Goal: Find contact information: Find contact information

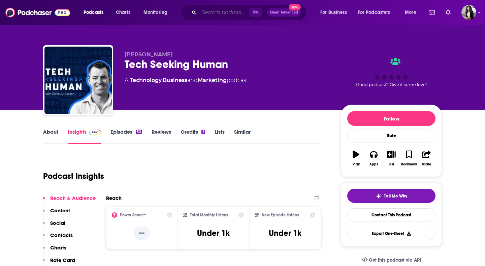
click at [234, 12] on input "Search podcasts, credits, & more..." at bounding box center [224, 12] width 50 height 11
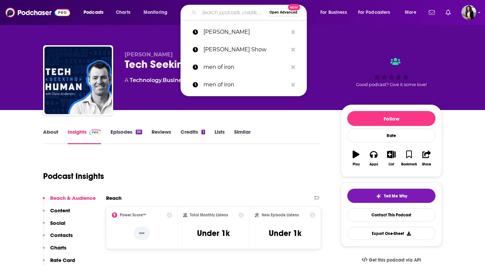
paste input "Front Row Dads"
type input "Front Row Dads"
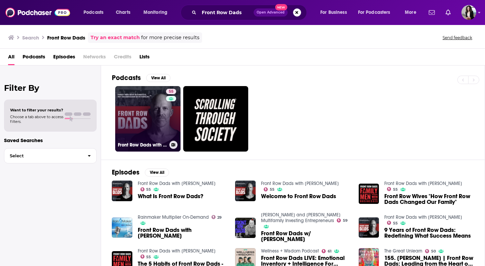
click at [142, 130] on link "55 Front Row Dads with [PERSON_NAME]" at bounding box center [147, 118] width 65 height 65
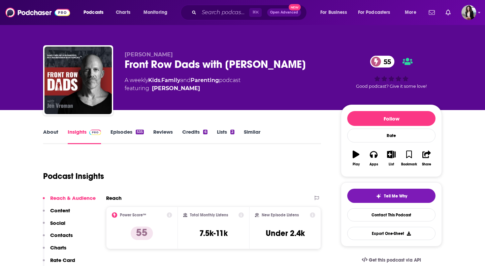
click at [119, 135] on link "Episodes 535" at bounding box center [127, 136] width 33 height 16
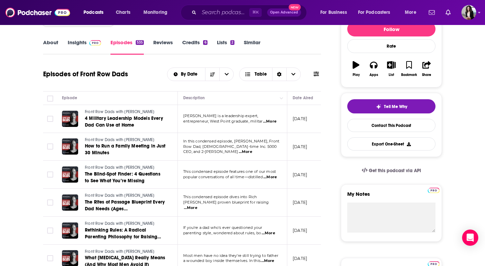
scroll to position [87, 0]
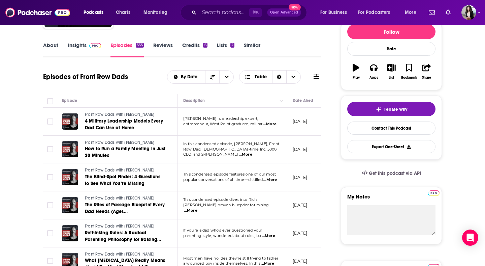
click at [79, 43] on link "Insights" at bounding box center [84, 50] width 33 height 16
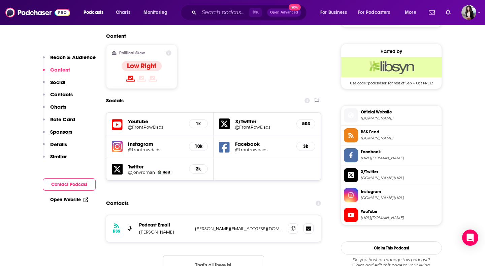
scroll to position [580, 0]
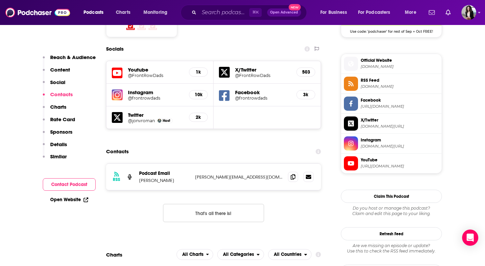
click at [294, 163] on div "RSS Podcast Email [PERSON_NAME] [PERSON_NAME][EMAIL_ADDRESS][DOMAIN_NAME] [PERS…" at bounding box center [213, 176] width 215 height 26
click at [293, 174] on icon at bounding box center [293, 176] width 5 height 5
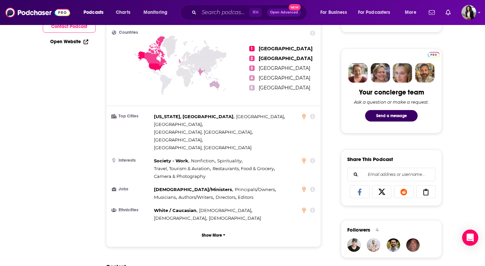
scroll to position [0, 0]
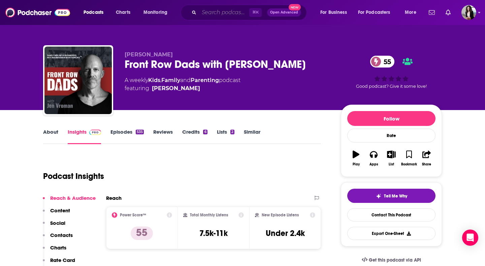
click at [235, 9] on input "Search podcasts, credits, & more..." at bounding box center [224, 12] width 50 height 11
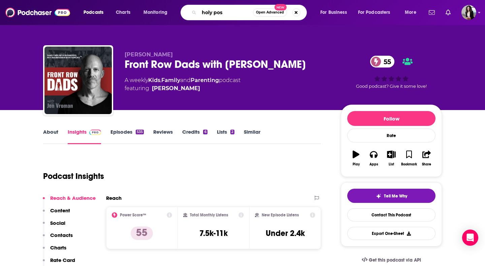
type input "holy post"
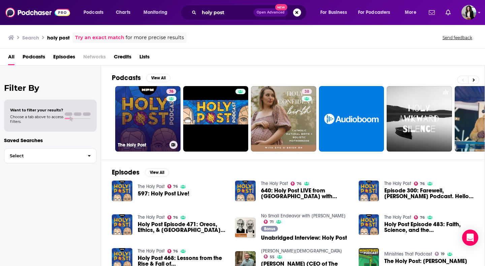
click at [145, 125] on link "76 The Holy Post" at bounding box center [147, 118] width 65 height 65
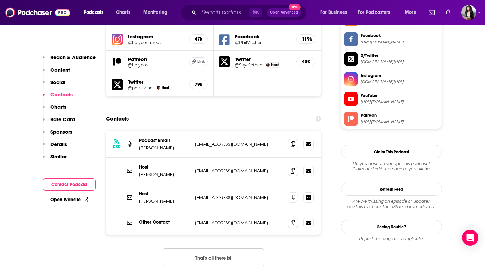
scroll to position [657, 0]
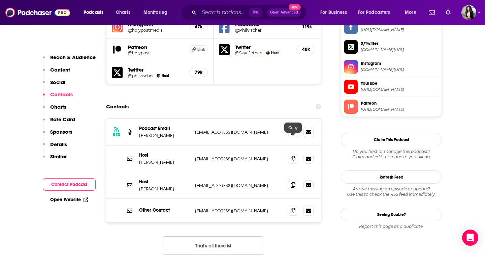
click at [295, 182] on icon at bounding box center [293, 184] width 5 height 5
click at [291, 129] on icon at bounding box center [293, 131] width 5 height 5
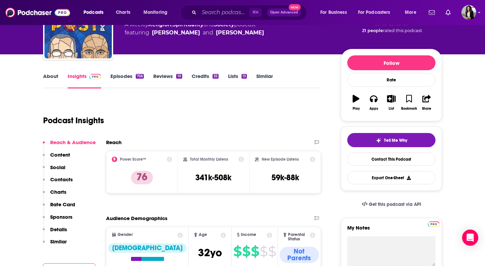
scroll to position [0, 0]
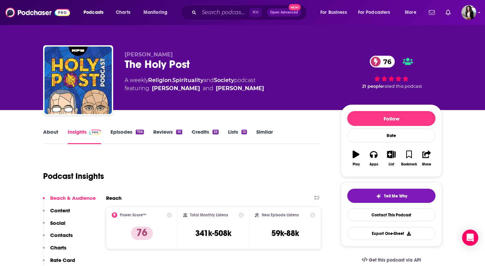
click at [129, 130] on link "Episodes 756" at bounding box center [127, 136] width 33 height 16
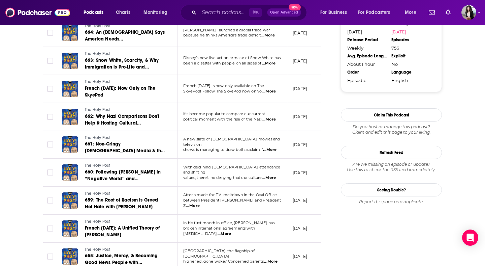
scroll to position [805, 0]
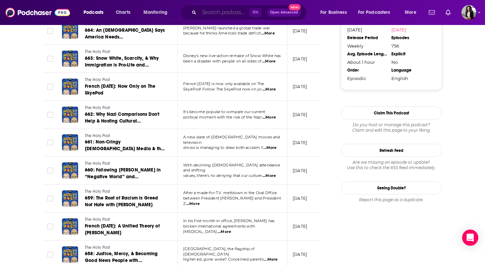
click at [229, 10] on input "Search podcasts, credits, & more..." at bounding box center [224, 12] width 50 height 11
paste input "HomeWord Podcast with [PERSON_NAME]"
type input "HomeWord Podcast with [PERSON_NAME]"
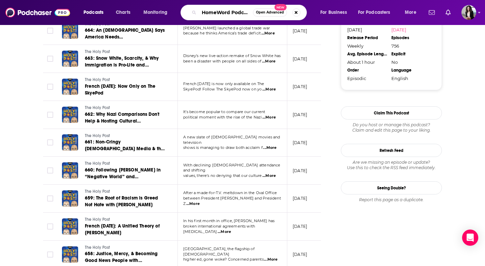
scroll to position [0, 40]
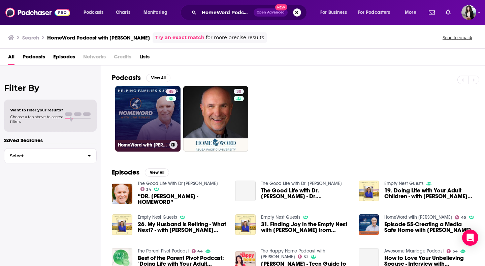
click at [147, 121] on link "45 HomeWord with [PERSON_NAME]" at bounding box center [147, 118] width 65 height 65
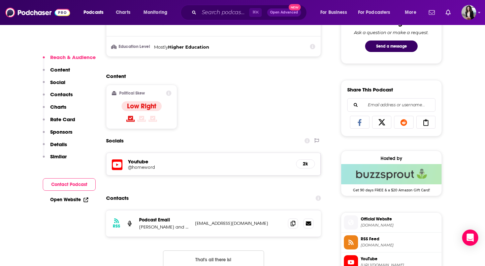
scroll to position [530, 0]
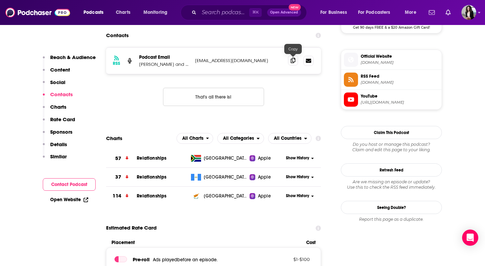
click at [291, 61] on icon at bounding box center [293, 60] width 5 height 5
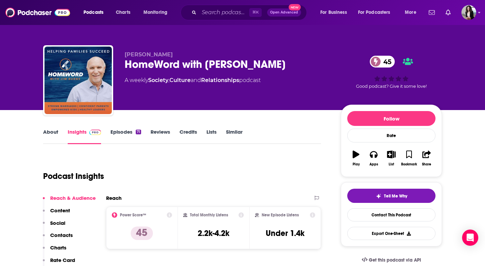
click at [56, 130] on link "About" at bounding box center [50, 136] width 15 height 16
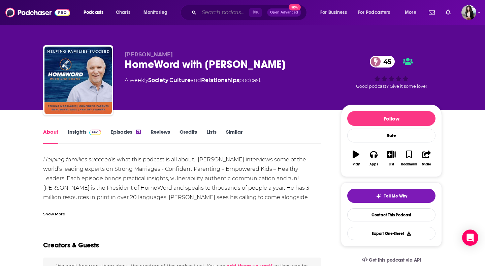
click at [227, 11] on input "Search podcasts, credits, & more..." at bounding box center [224, 12] width 50 height 11
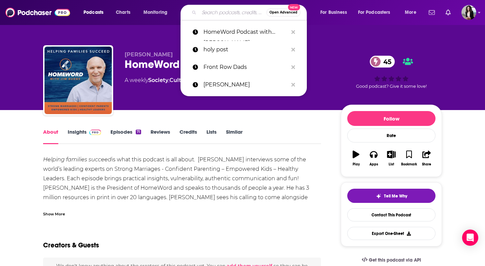
paste input "[PERSON_NAME] Show"
type input "[PERSON_NAME] Show"
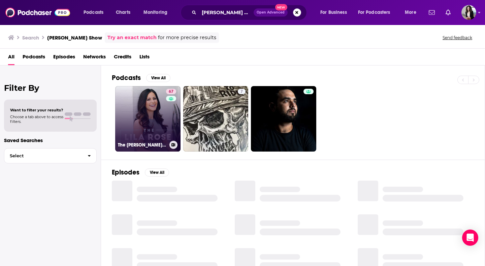
click at [154, 120] on link "67 The [PERSON_NAME] Show" at bounding box center [147, 118] width 65 height 65
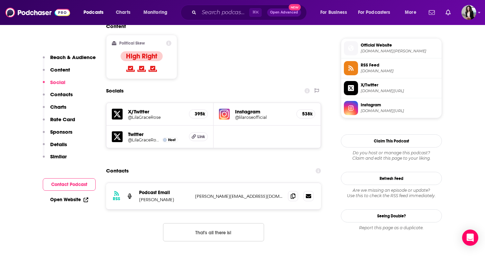
scroll to position [536, 0]
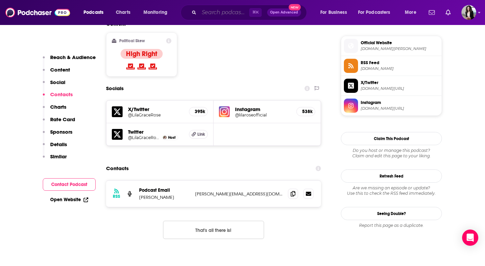
click at [234, 13] on input "Search podcasts, credits, & more..." at bounding box center [224, 12] width 50 height 11
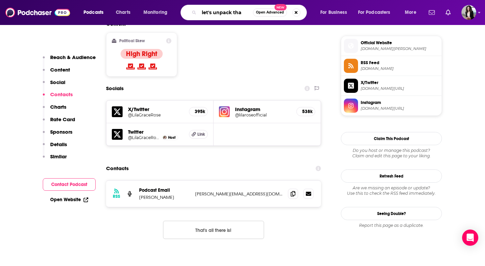
type input "let's unpack that"
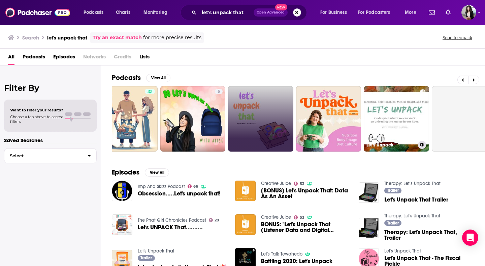
scroll to position [0, 246]
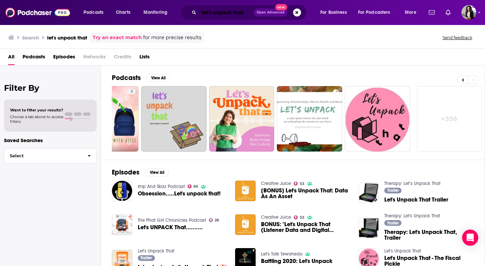
click at [244, 12] on input "let's unpack that" at bounding box center [226, 12] width 55 height 11
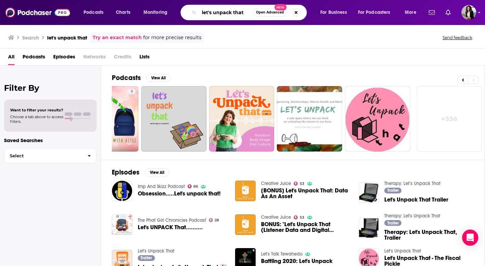
click at [244, 12] on input "let's unpack that" at bounding box center [226, 12] width 54 height 11
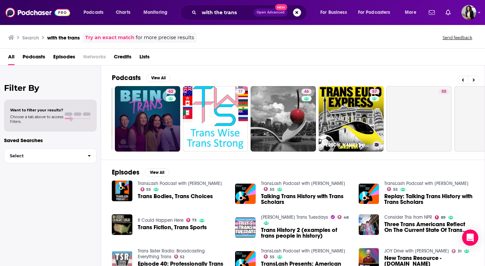
scroll to position [0, 246]
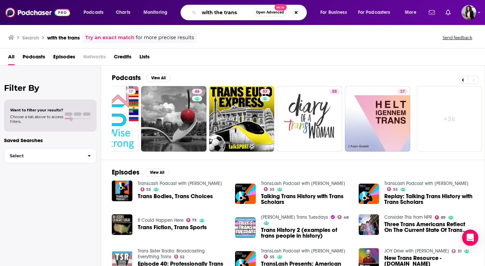
click at [246, 12] on input "with the trans" at bounding box center [226, 12] width 54 height 11
type input "let's unpack that with [PERSON_NAME]"
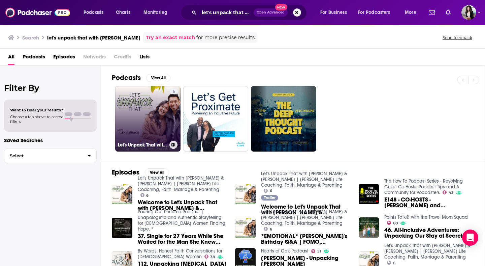
click at [125, 129] on link "6 Let's Unpack That with [PERSON_NAME] & [PERSON_NAME] | [PERSON_NAME] Life Coa…" at bounding box center [147, 118] width 65 height 65
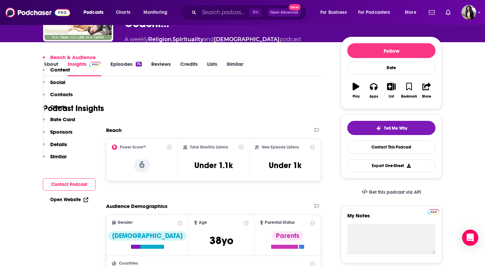
scroll to position [492, 0]
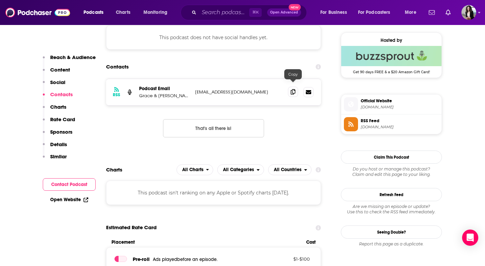
click at [294, 89] on icon at bounding box center [293, 91] width 5 height 5
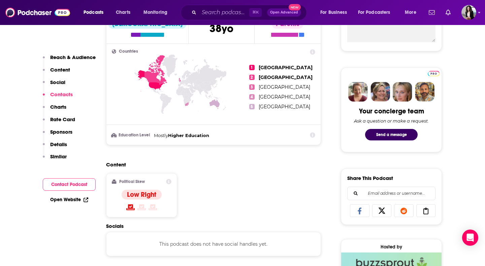
scroll to position [0, 0]
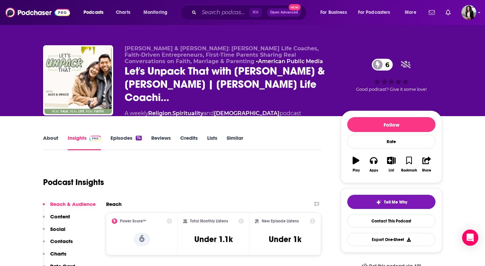
click at [125, 135] on link "Episodes 74" at bounding box center [126, 143] width 31 height 16
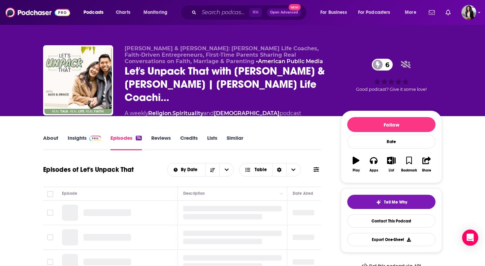
scroll to position [128, 0]
